Goal: Task Accomplishment & Management: Manage account settings

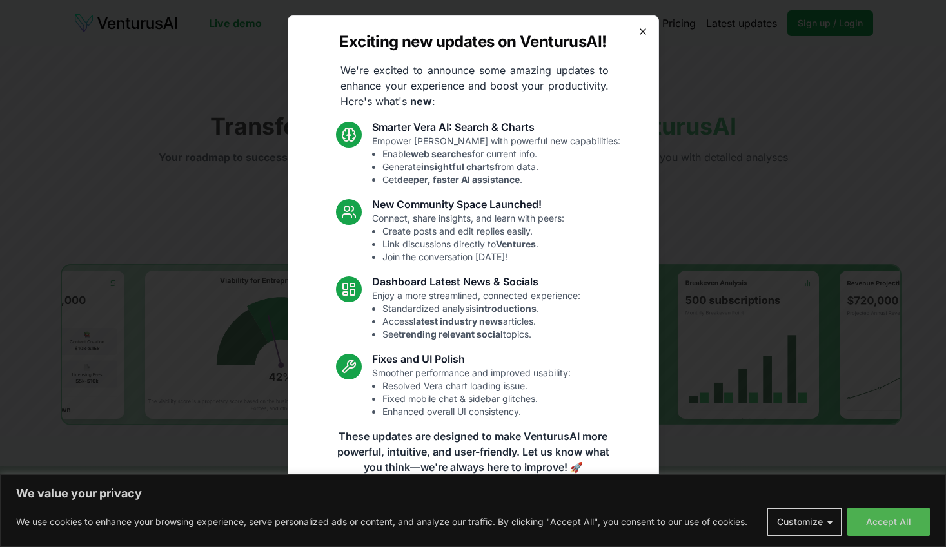
click at [640, 28] on icon "button" at bounding box center [643, 31] width 10 height 10
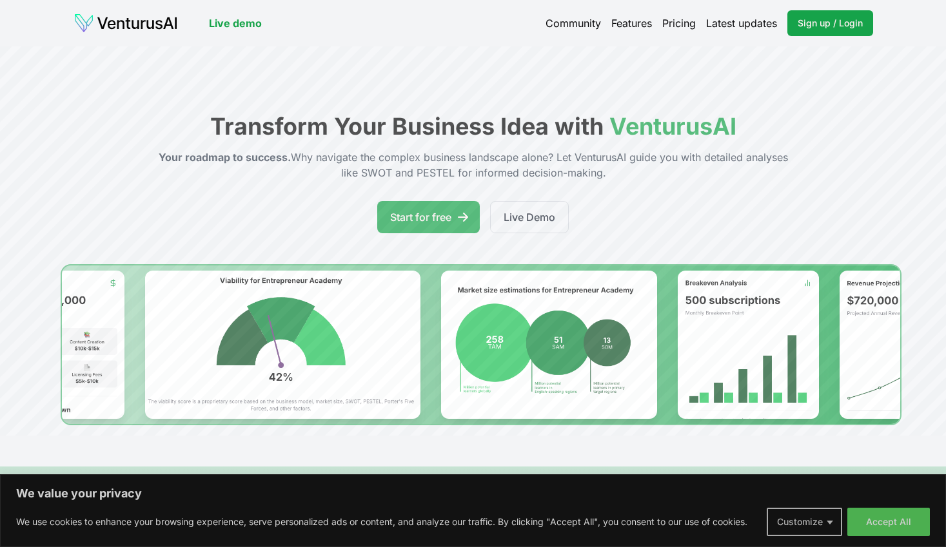
click at [817, 526] on button "Customize" at bounding box center [804, 522] width 75 height 28
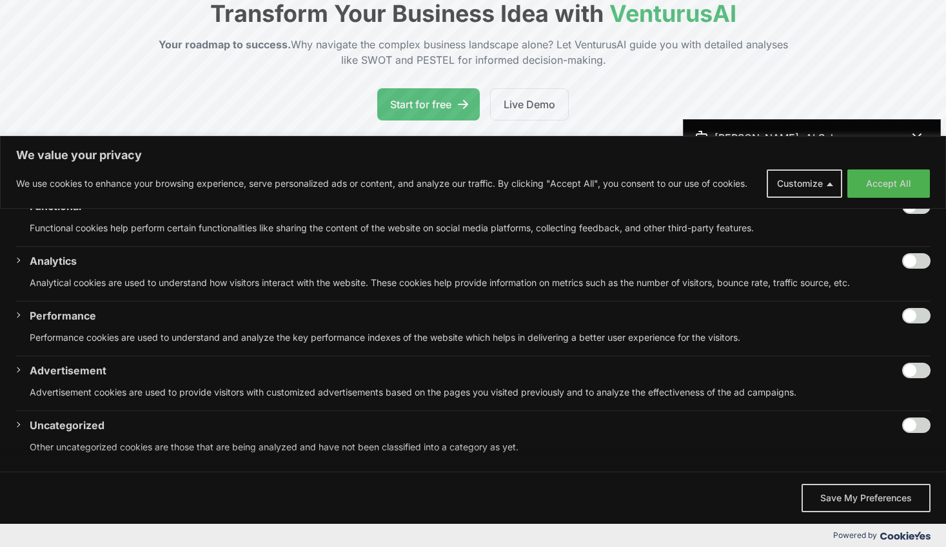
scroll to position [255, 0]
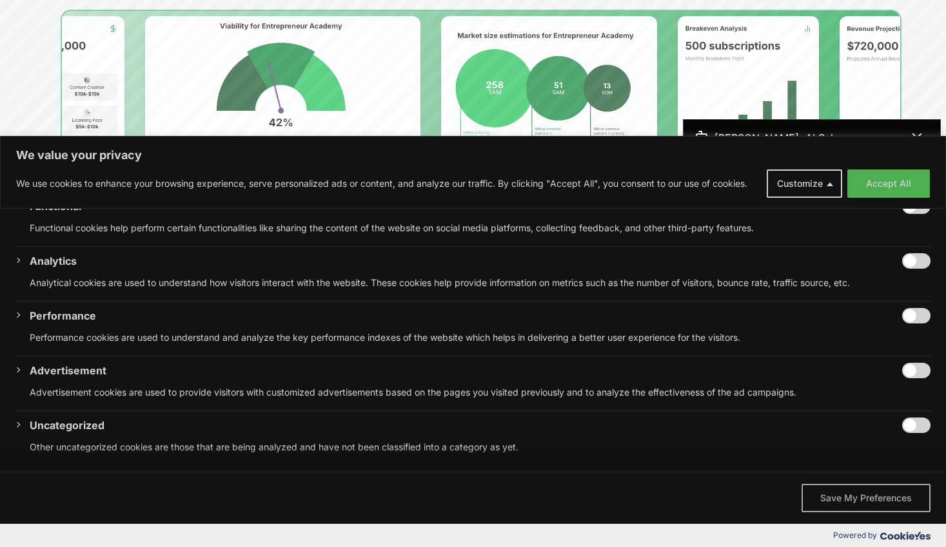
click at [875, 503] on button "Save My Preferences" at bounding box center [865, 498] width 129 height 28
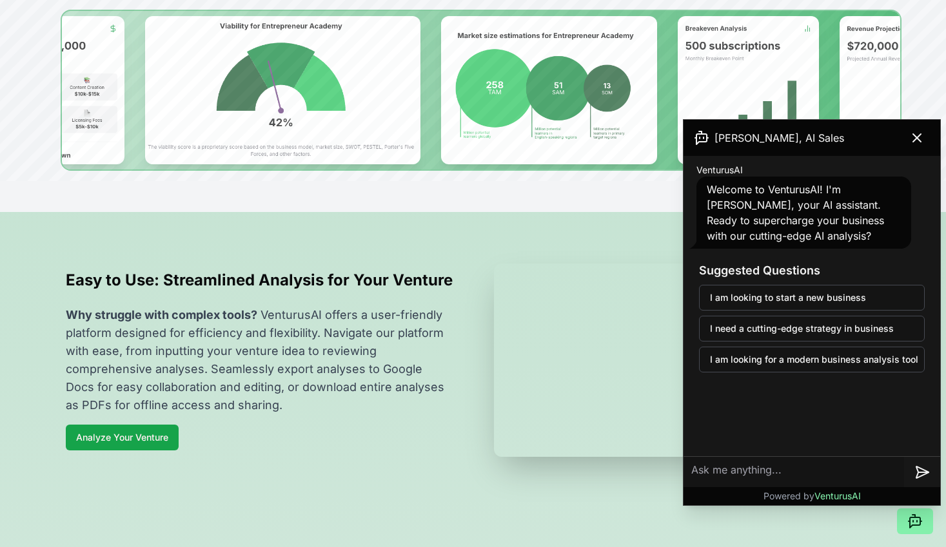
scroll to position [0, 0]
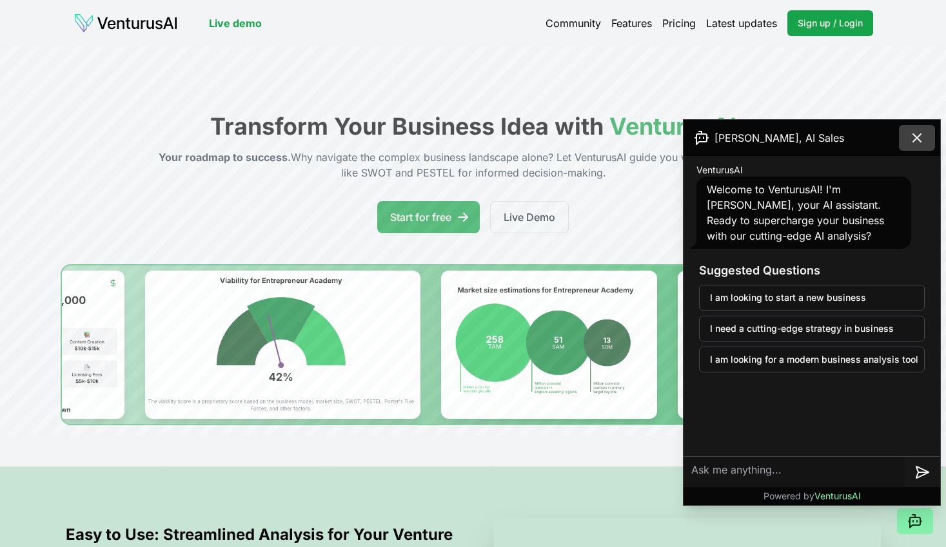
click at [917, 139] on icon at bounding box center [916, 137] width 15 height 15
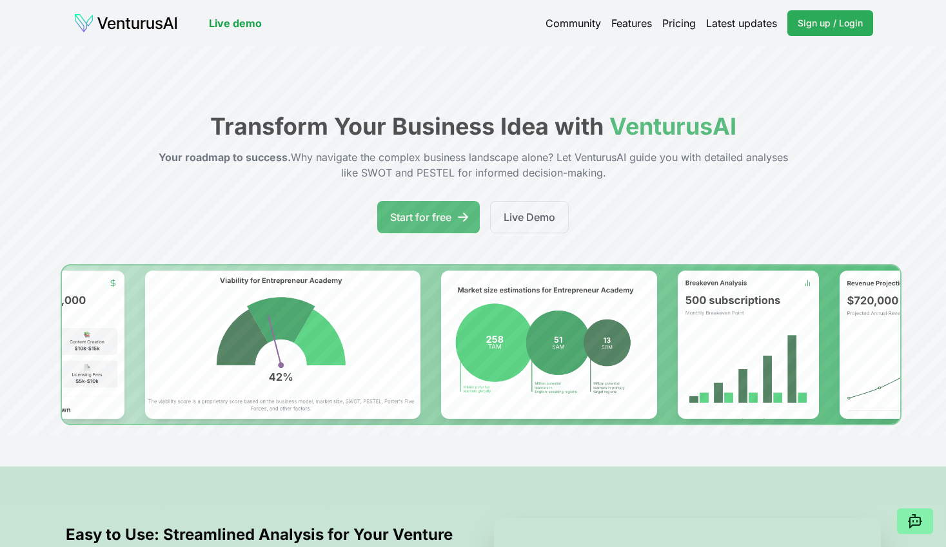
click at [814, 24] on span "Sign up / Login" at bounding box center [829, 23] width 65 height 13
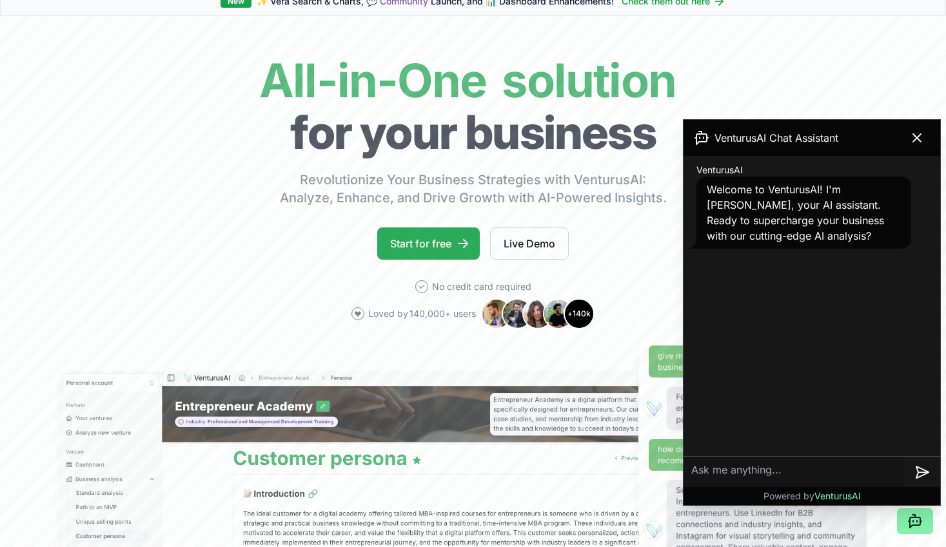
scroll to position [202, 0]
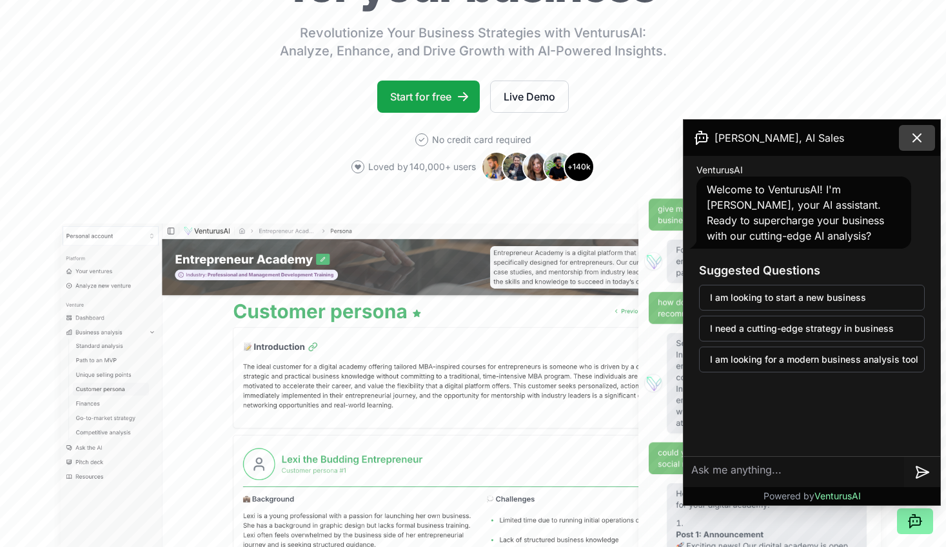
click at [920, 140] on icon at bounding box center [916, 137] width 15 height 15
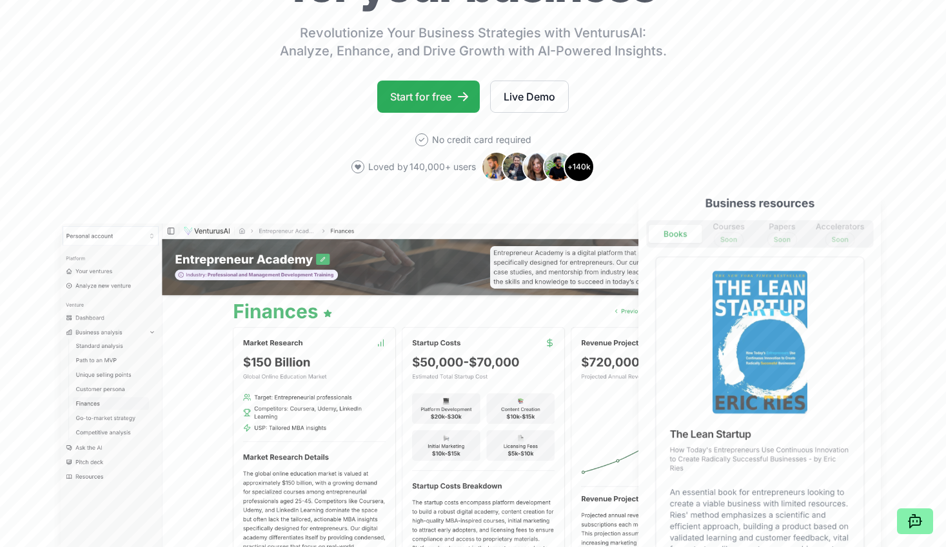
click at [402, 98] on link "Start for free" at bounding box center [428, 97] width 103 height 32
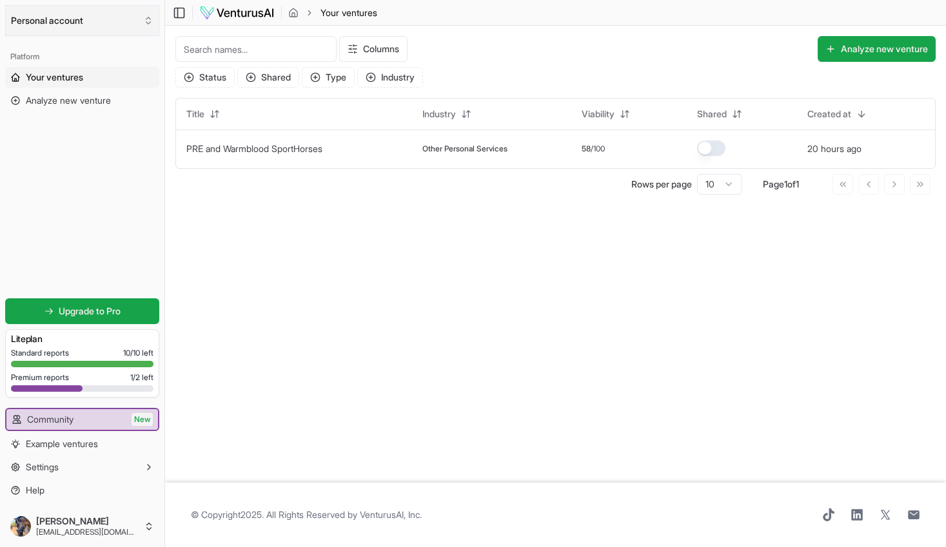
click at [143, 20] on icon "Select an organization" at bounding box center [148, 20] width 10 height 10
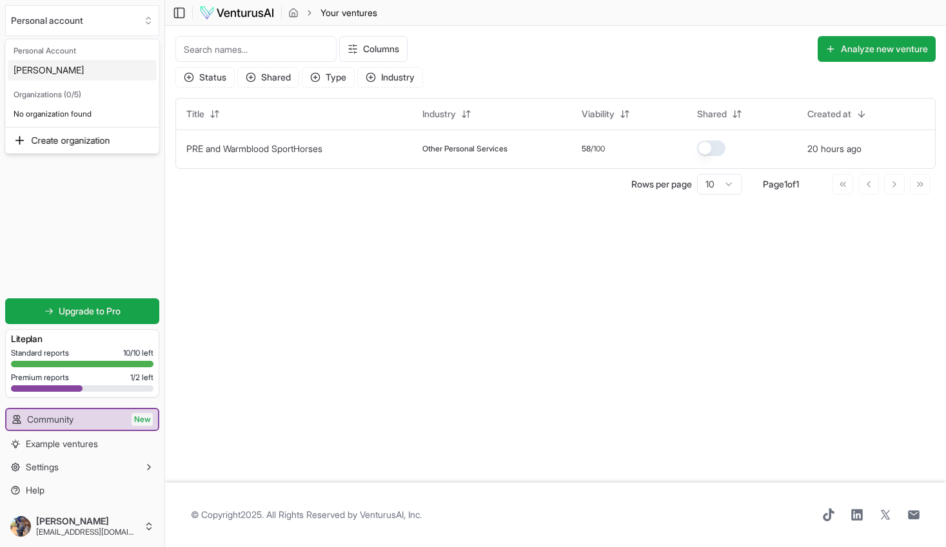
click at [71, 73] on div "Belinda Aber" at bounding box center [82, 70] width 148 height 21
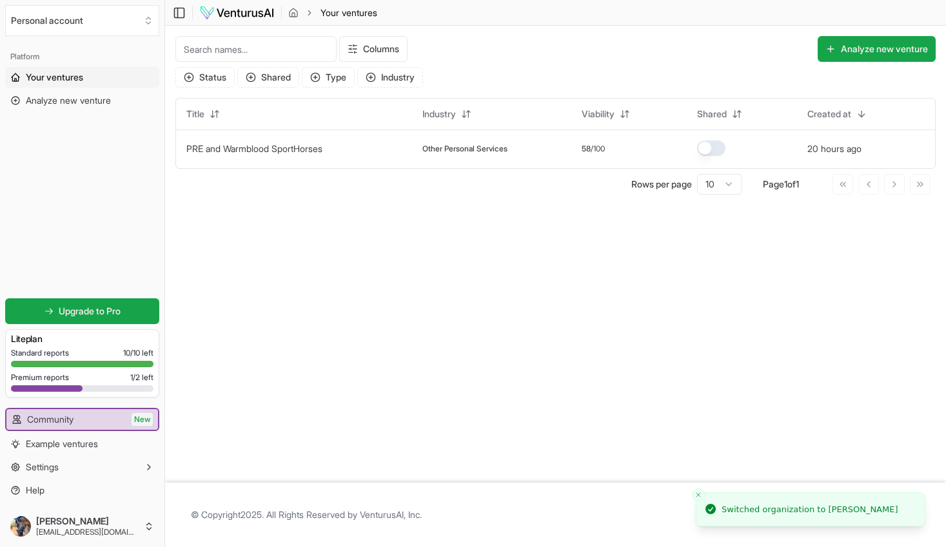
scroll to position [1, 0]
click at [66, 529] on html "We value your privacy We use cookies to enhance your browsing experience, serve…" at bounding box center [473, 272] width 946 height 547
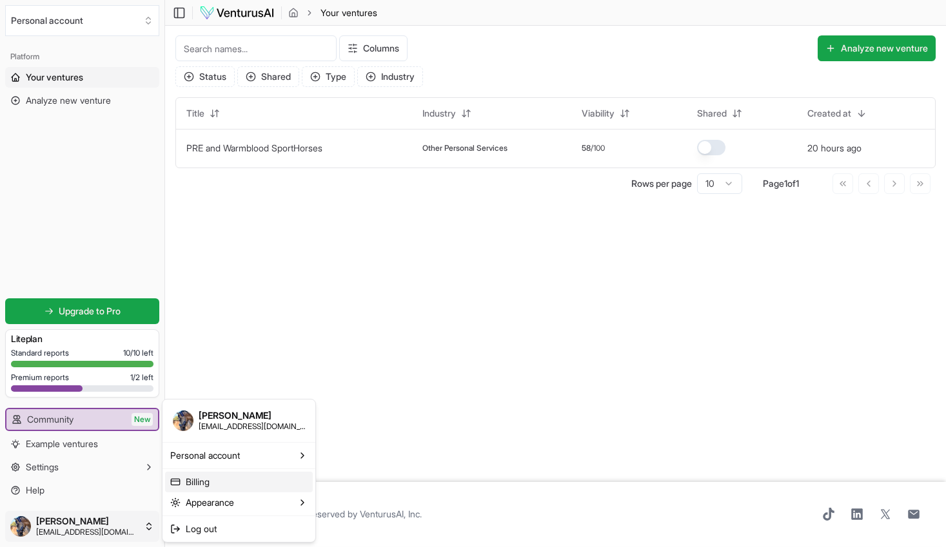
click at [249, 486] on link "Billing" at bounding box center [239, 482] width 148 height 21
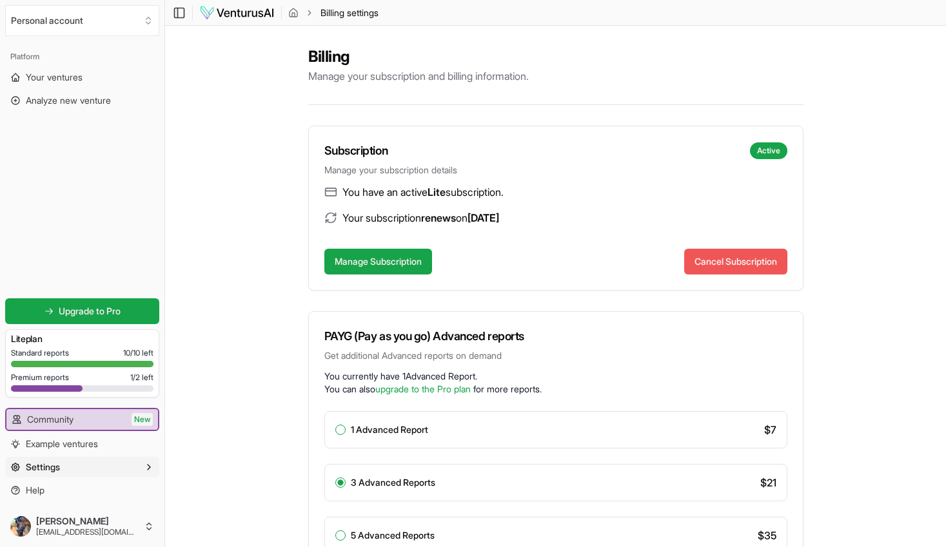
click at [719, 264] on button "Cancel Subscription" at bounding box center [735, 262] width 103 height 26
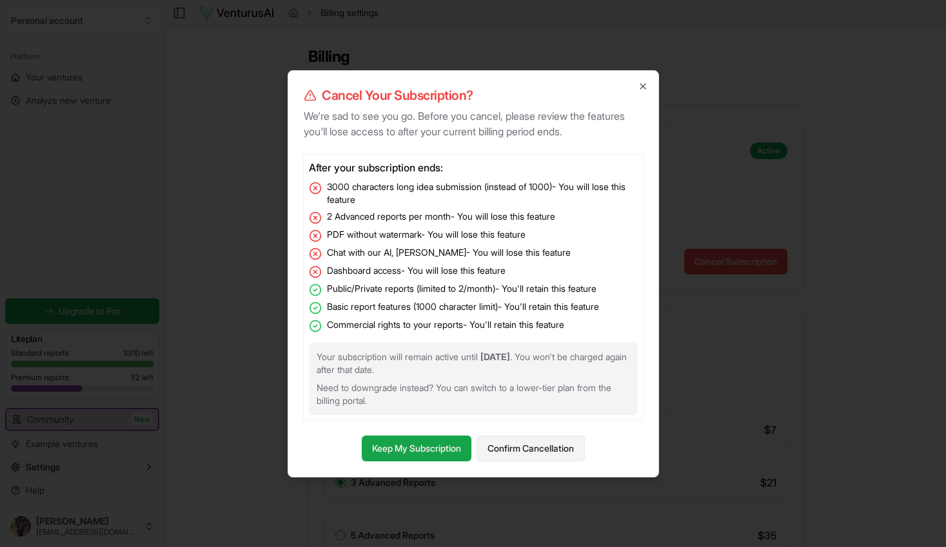
click at [521, 454] on button "Confirm Cancellation" at bounding box center [530, 449] width 108 height 26
